Goal: Task Accomplishment & Management: Manage account settings

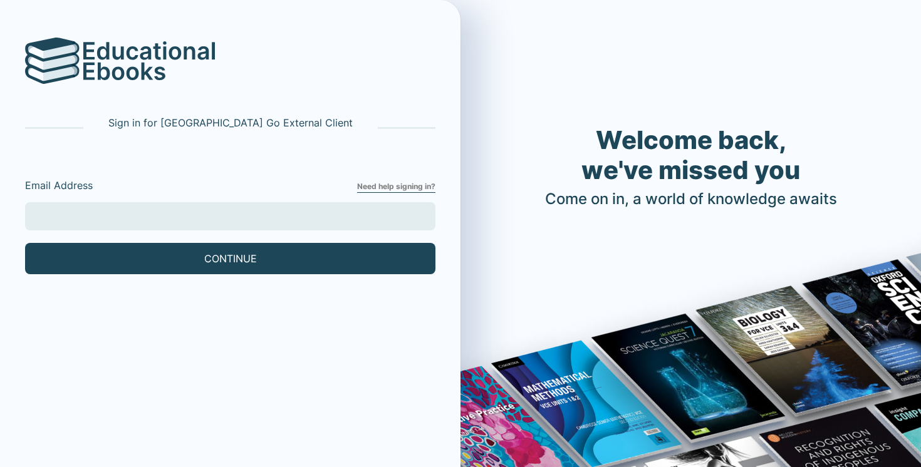
click at [269, 217] on input "Email Address" at bounding box center [230, 216] width 410 height 28
type input "[EMAIL_ADDRESS][DOMAIN_NAME]"
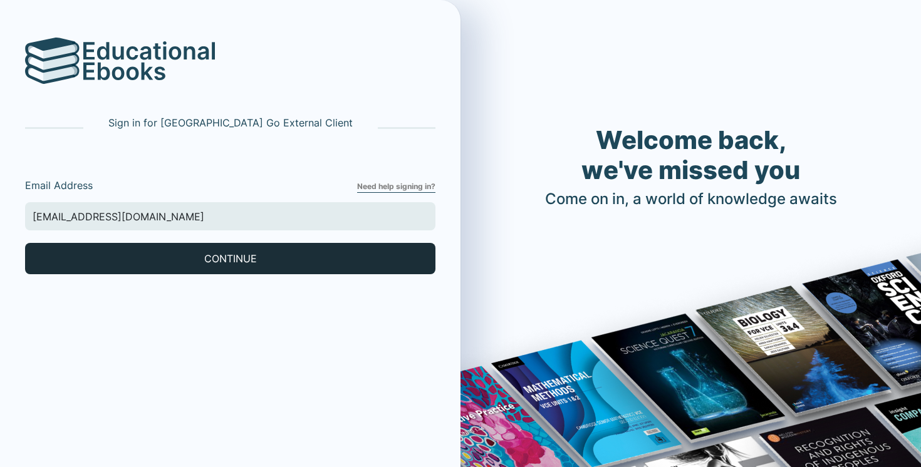
click at [142, 259] on button "CONTINUE" at bounding box center [230, 258] width 410 height 31
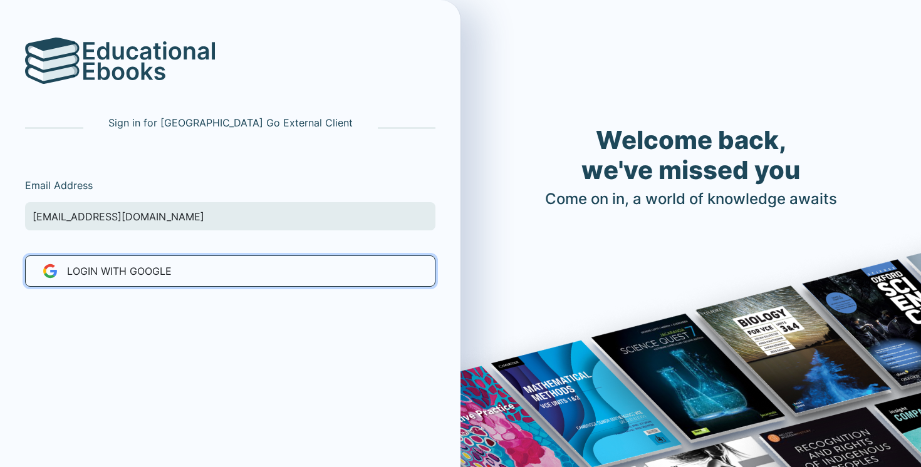
click at [136, 279] on button "LOGIN WITH Google" at bounding box center [230, 271] width 410 height 31
